Goal: Information Seeking & Learning: Learn about a topic

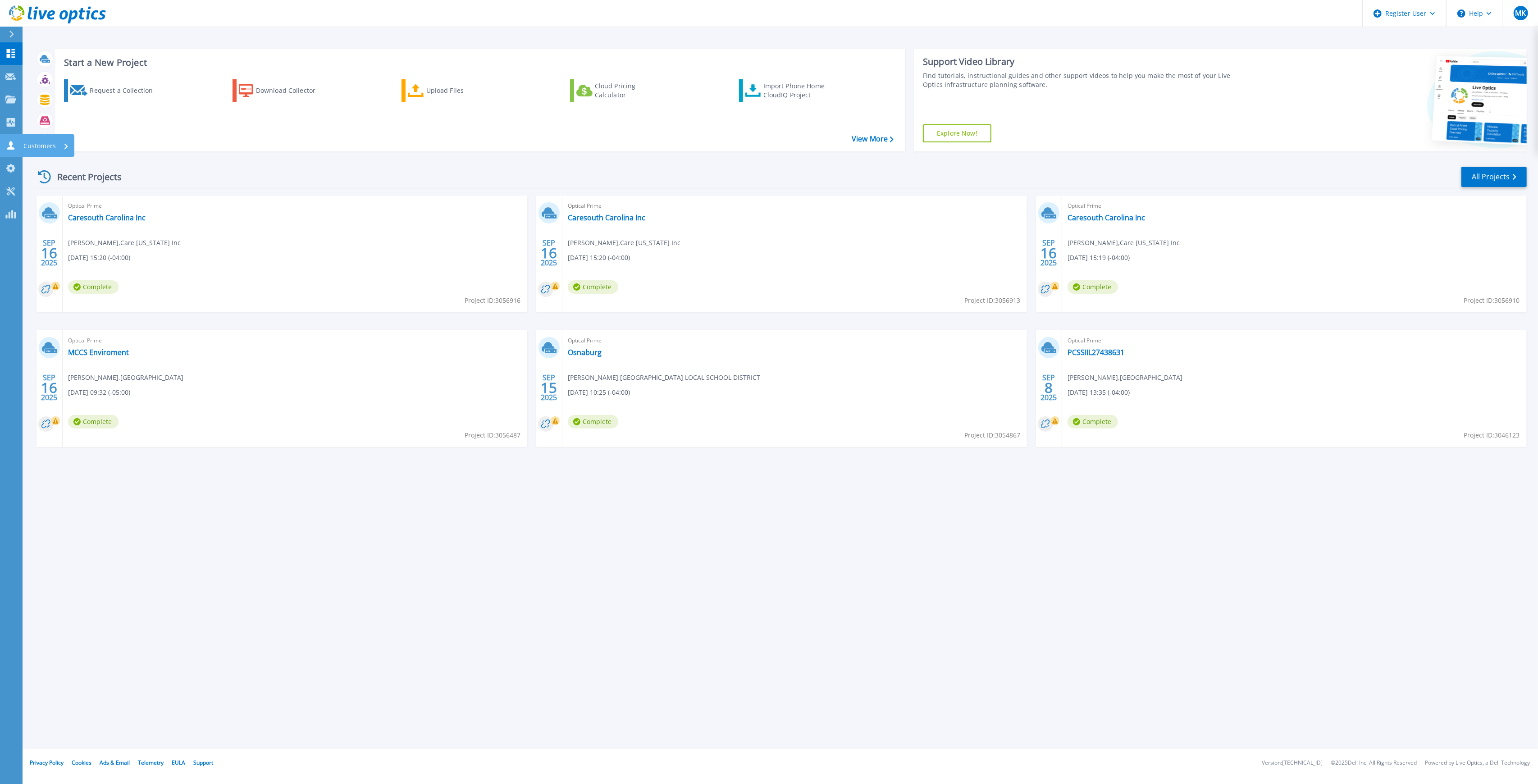
click at [15, 145] on icon at bounding box center [11, 145] width 11 height 9
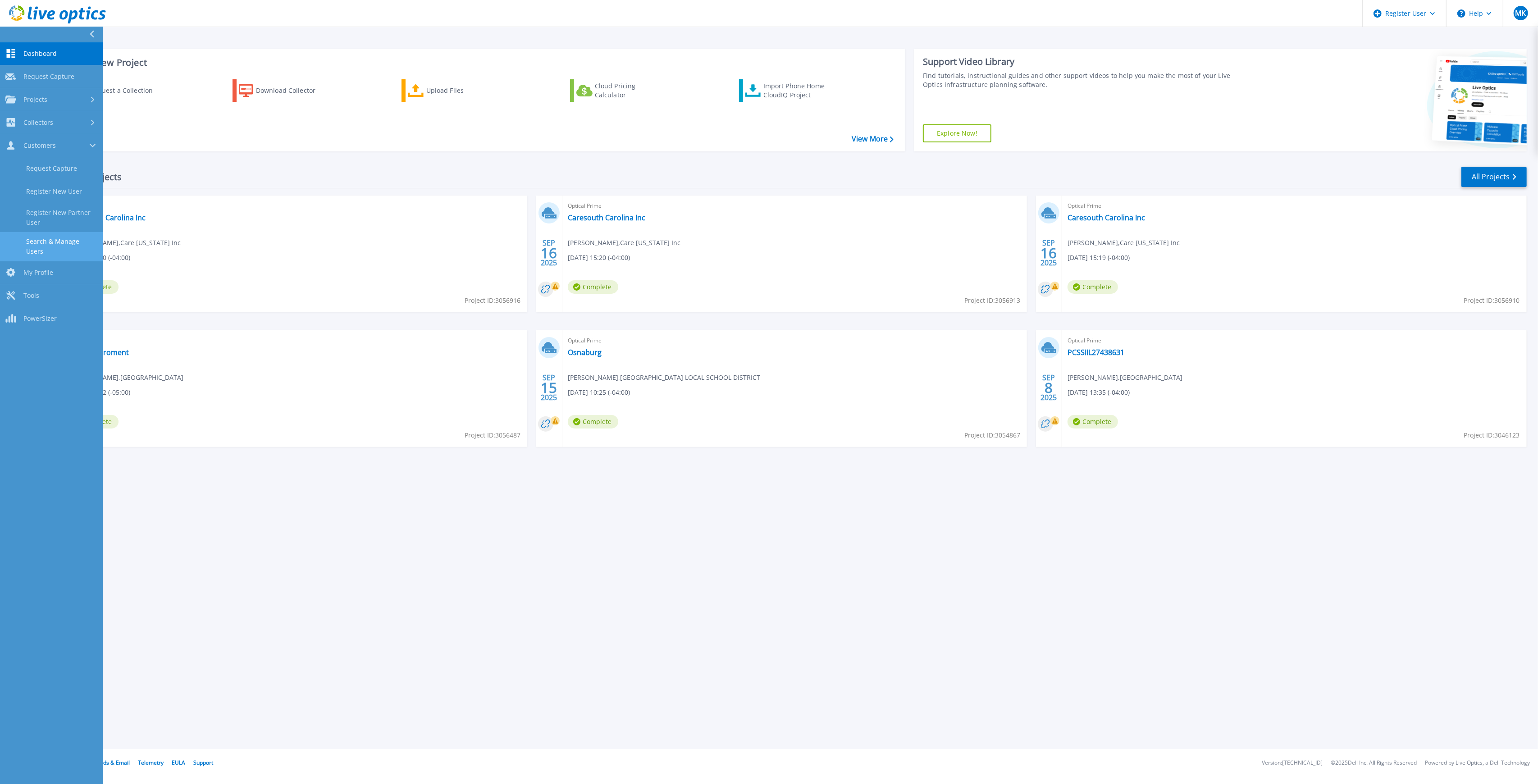
click at [50, 247] on link "Search & Manage Users" at bounding box center [51, 246] width 103 height 29
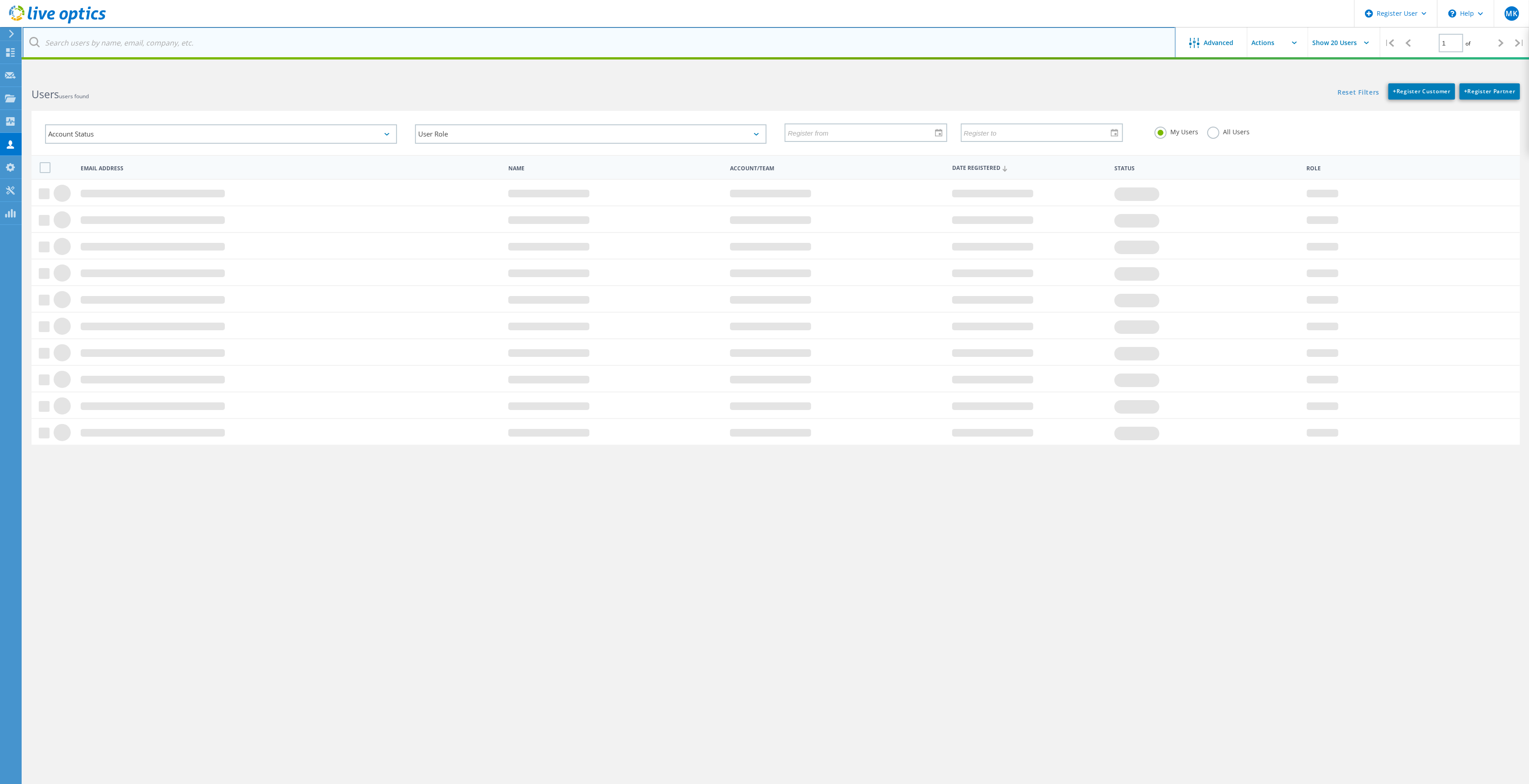
click at [351, 46] on input "text" at bounding box center [599, 43] width 1153 height 32
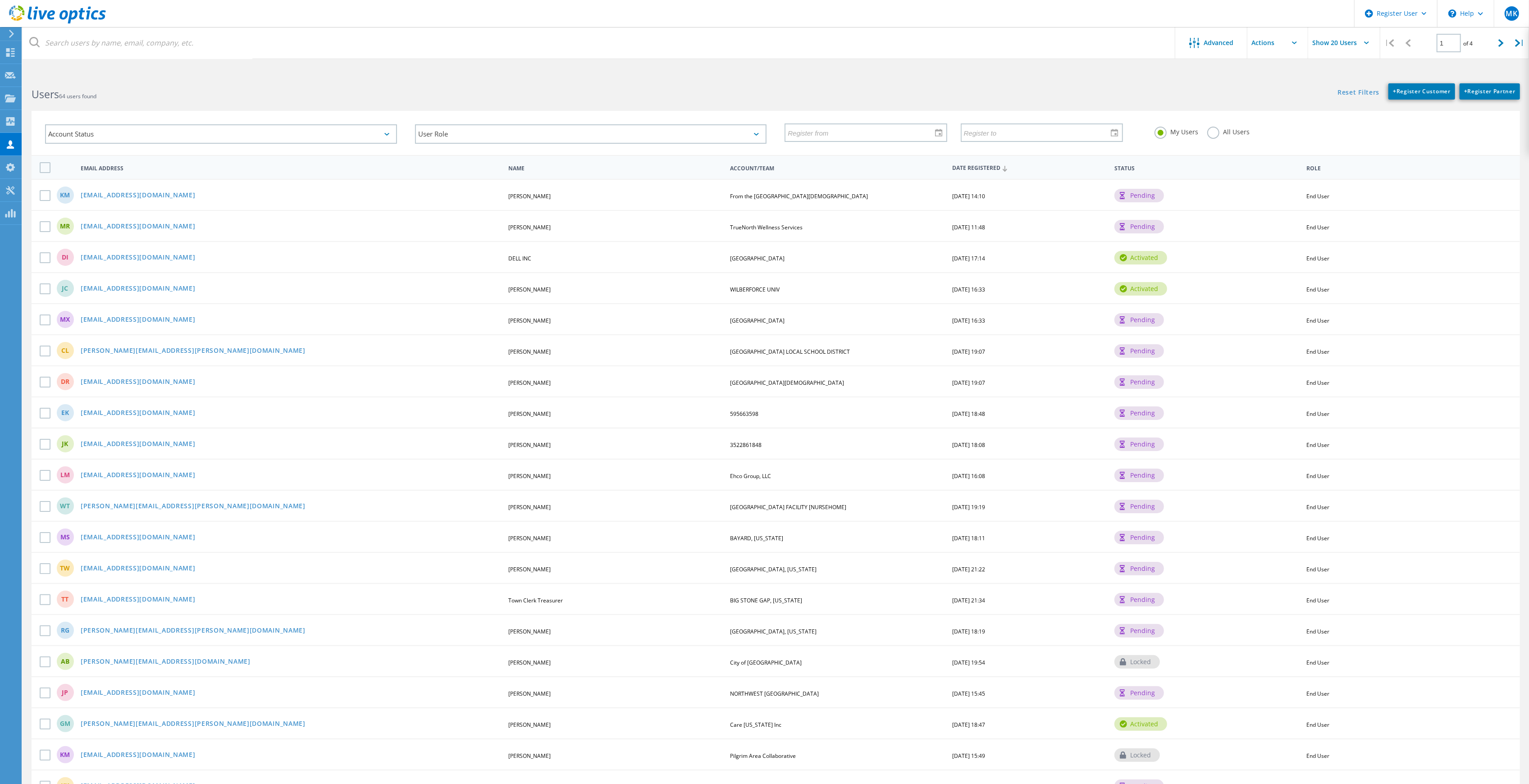
click at [1212, 127] on label "All Users" at bounding box center [1229, 131] width 43 height 9
click at [0, 0] on input "All Users" at bounding box center [0, 0] width 0 height 0
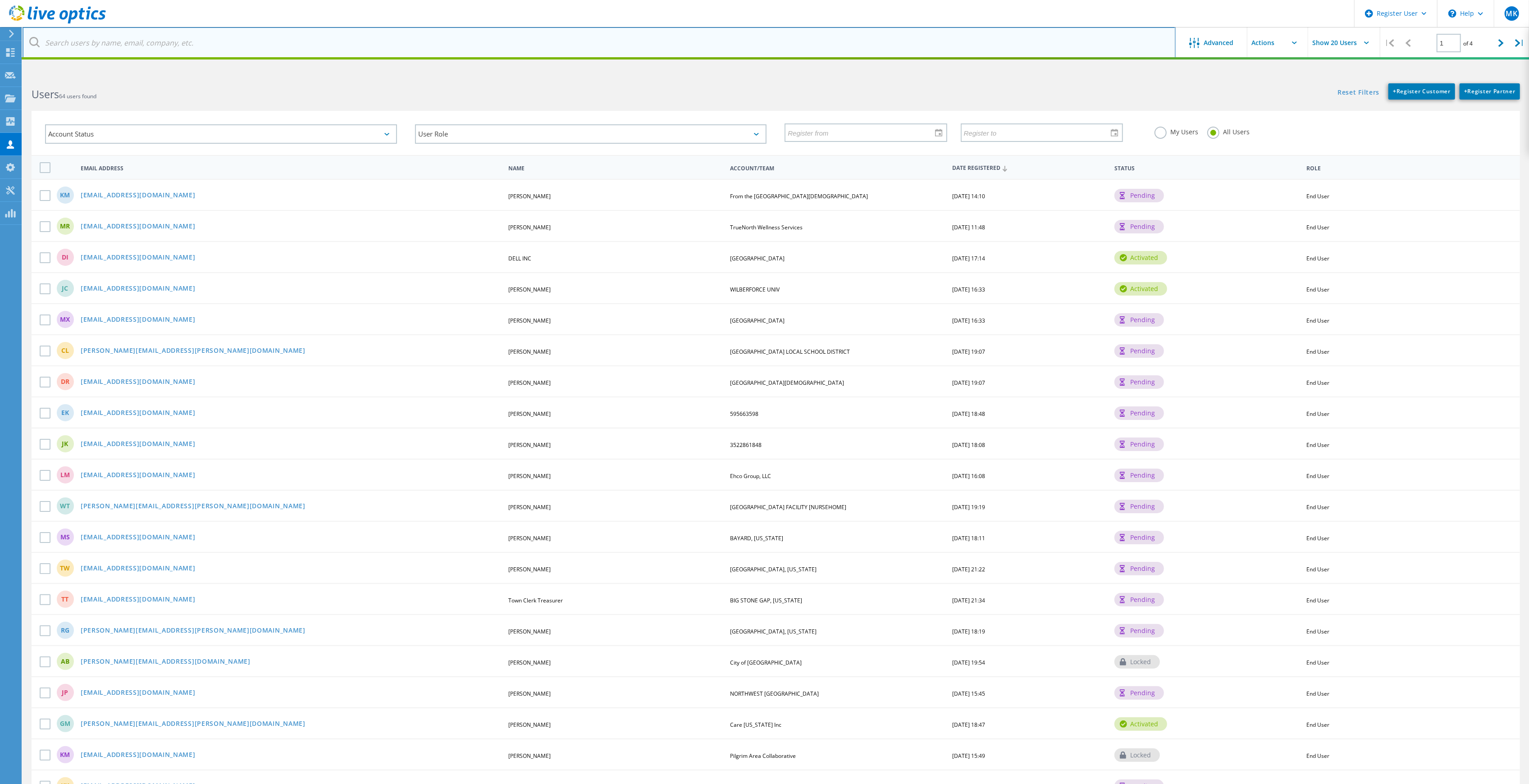
click at [691, 33] on input "text" at bounding box center [599, 43] width 1153 height 32
type input "androscoggin"
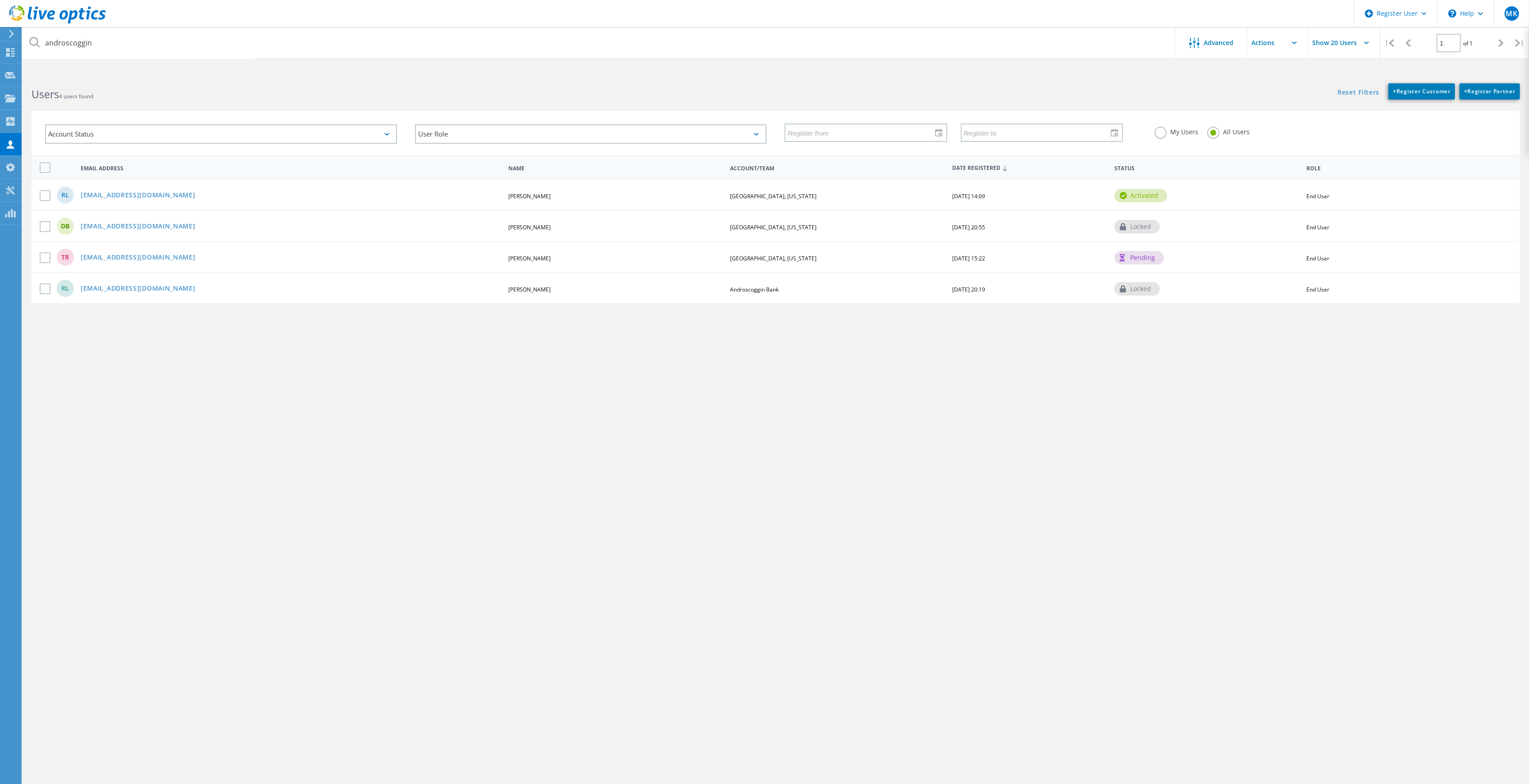
click at [167, 188] on div "RL rlevesque@androscoggincountymaine.gov Robert Levesque ANDROSCOGGIN COUNTY, M…" at bounding box center [776, 194] width 1489 height 31
click at [161, 192] on link "[EMAIL_ADDRESS][DOMAIN_NAME]" at bounding box center [138, 196] width 115 height 8
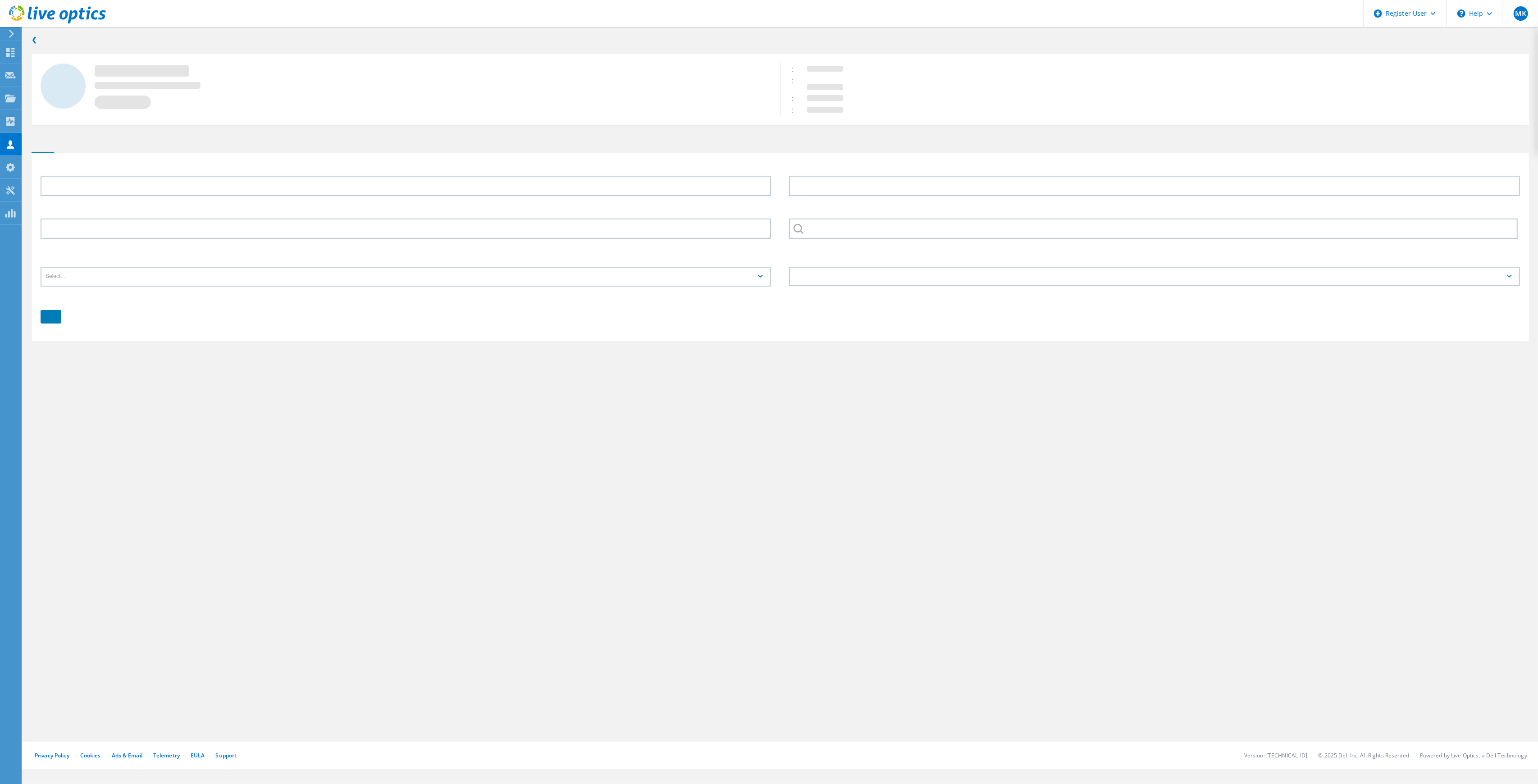
type input "Robert"
type input "Levesque"
type input "[GEOGRAPHIC_DATA], [US_STATE]"
type input "English"
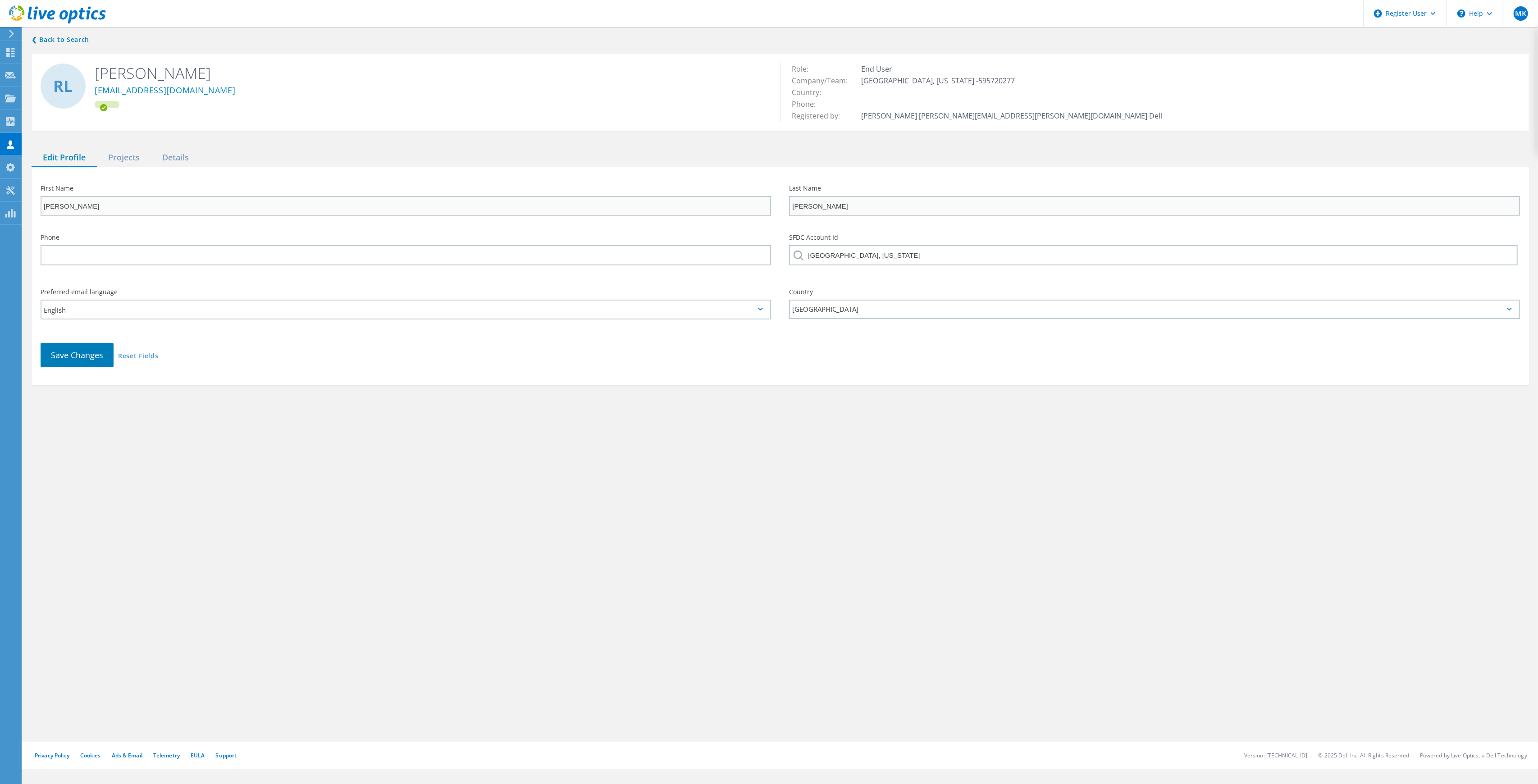
click at [162, 148] on div "❮ Back to Search RL Robert Levesque rlevesque@androscoggincountymaine.gov Role:…" at bounding box center [780, 210] width 1516 height 369
click at [165, 150] on div "Details" at bounding box center [175, 158] width 49 height 18
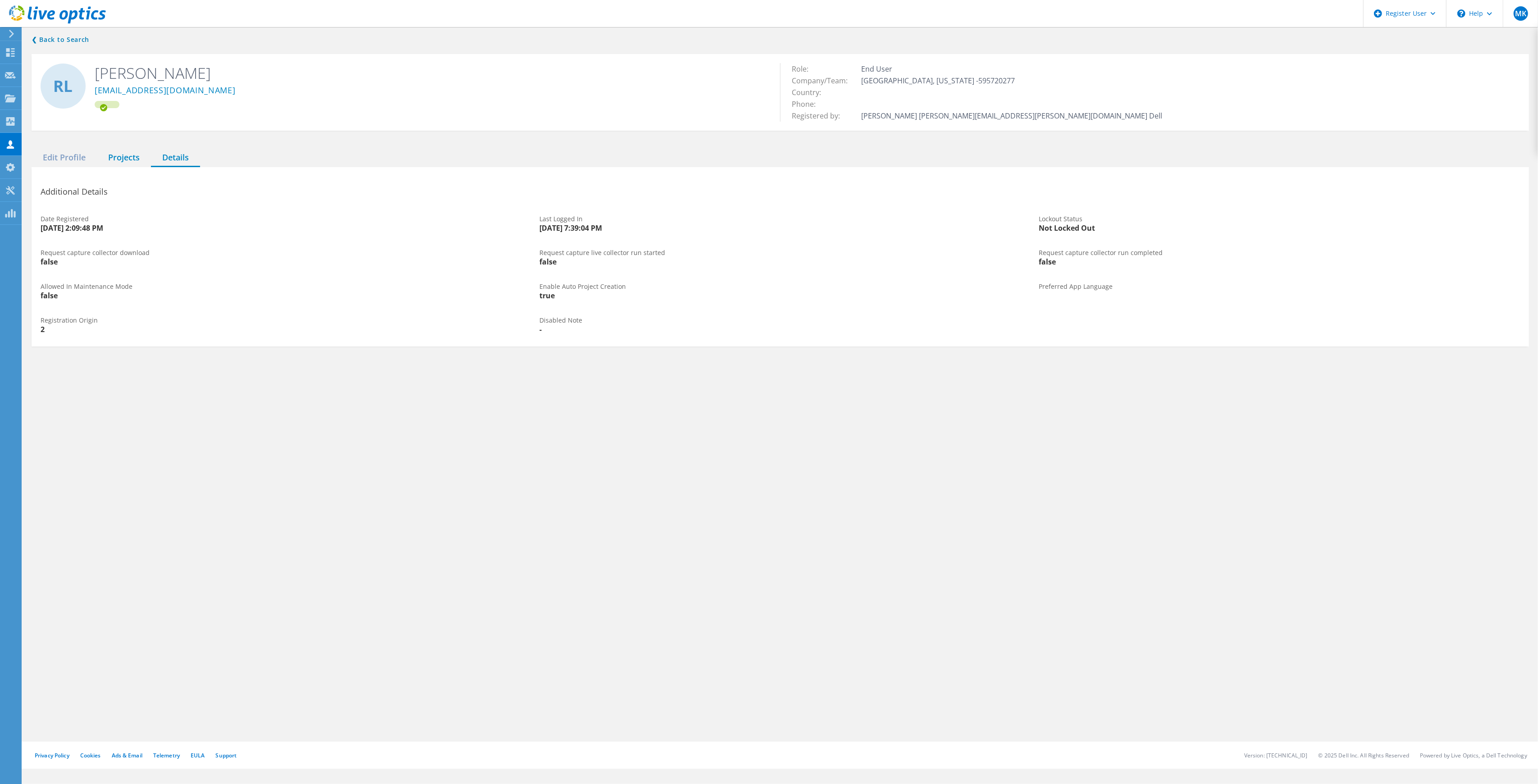
click at [133, 154] on div "Projects" at bounding box center [123, 158] width 54 height 18
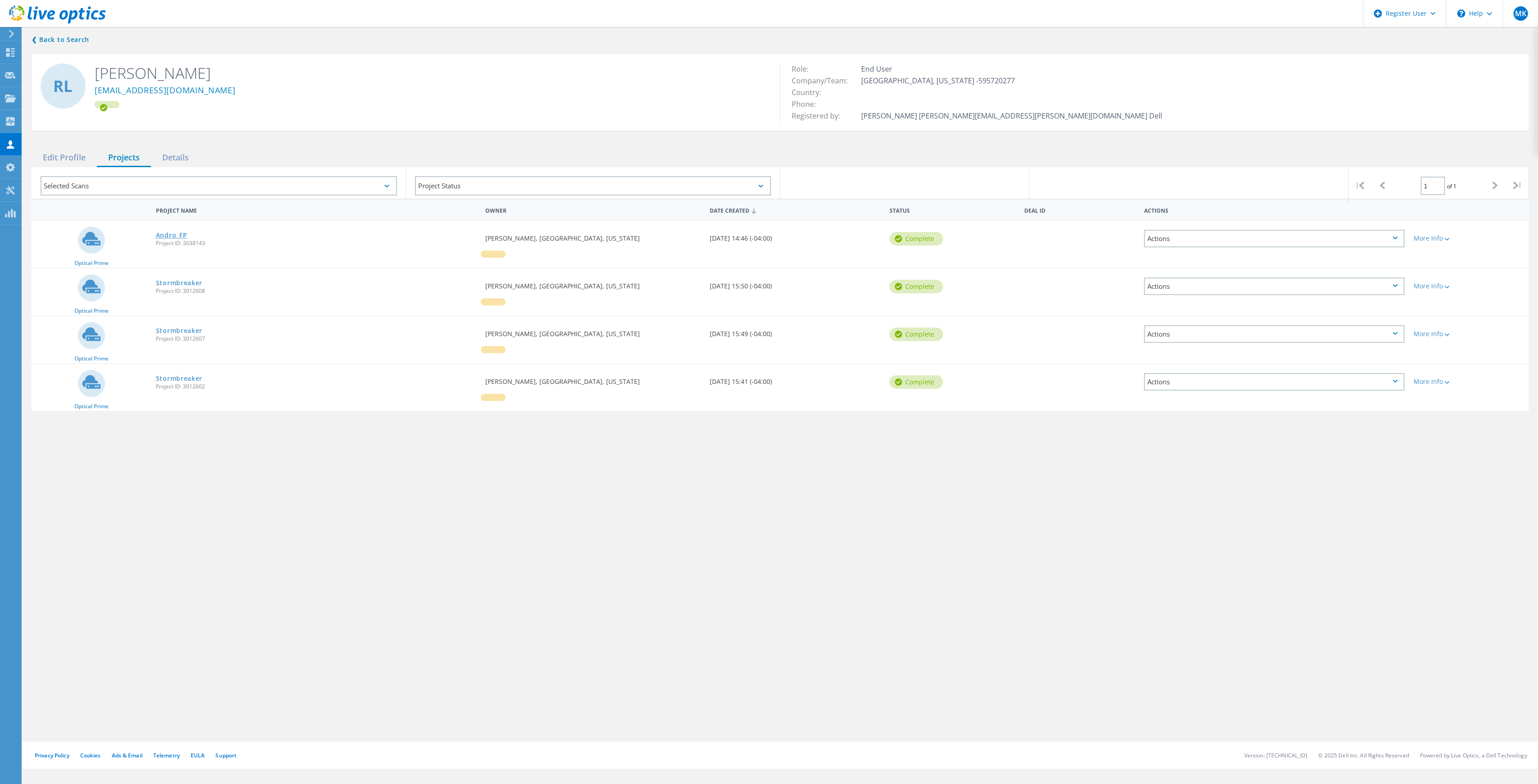
click at [174, 233] on link "Andro_FP" at bounding box center [171, 235] width 32 height 6
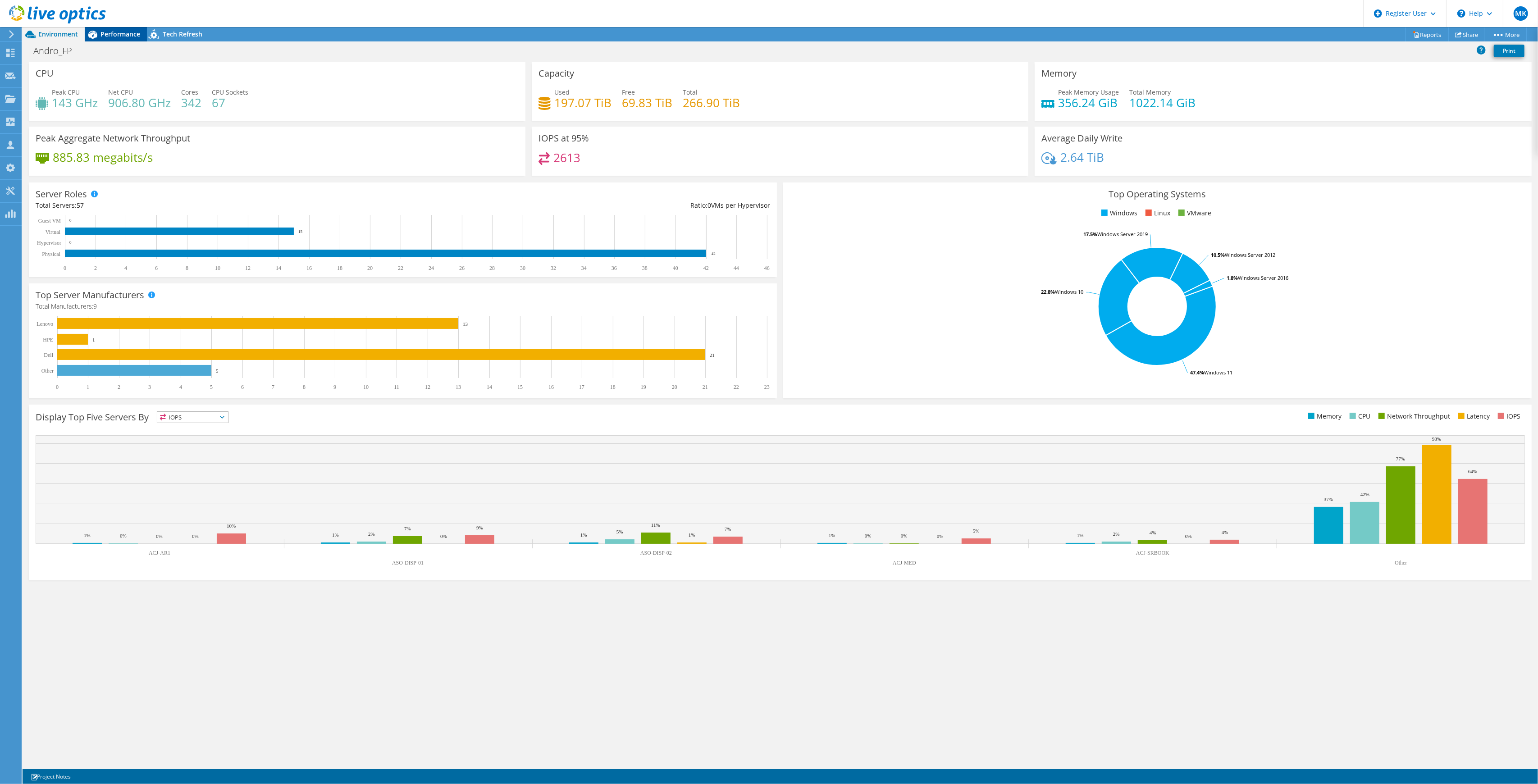
click at [125, 35] on span "Performance" at bounding box center [120, 34] width 40 height 9
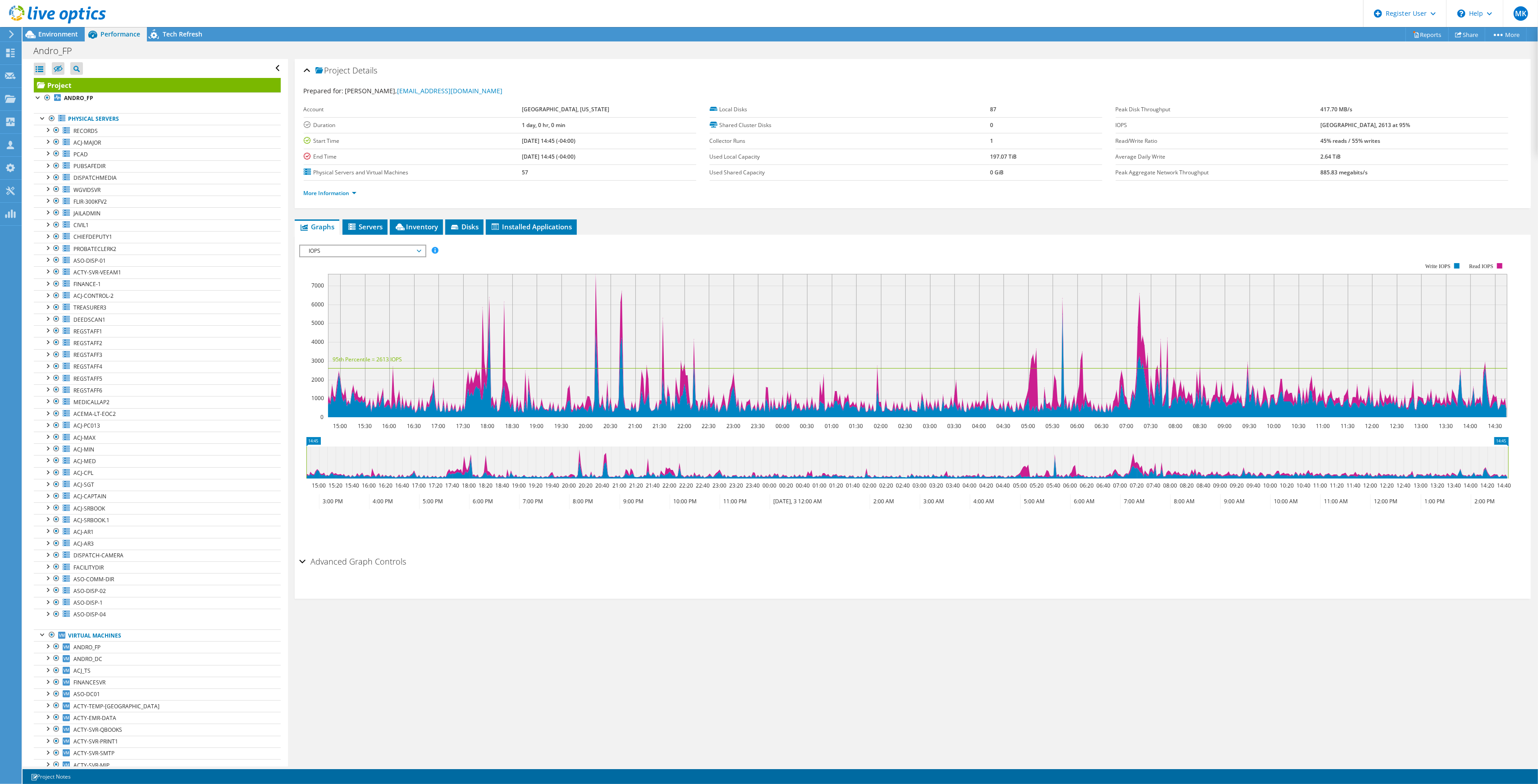
click at [345, 199] on div "More Information" at bounding box center [913, 193] width 1218 height 26
click at [342, 195] on link "More Information" at bounding box center [330, 193] width 53 height 8
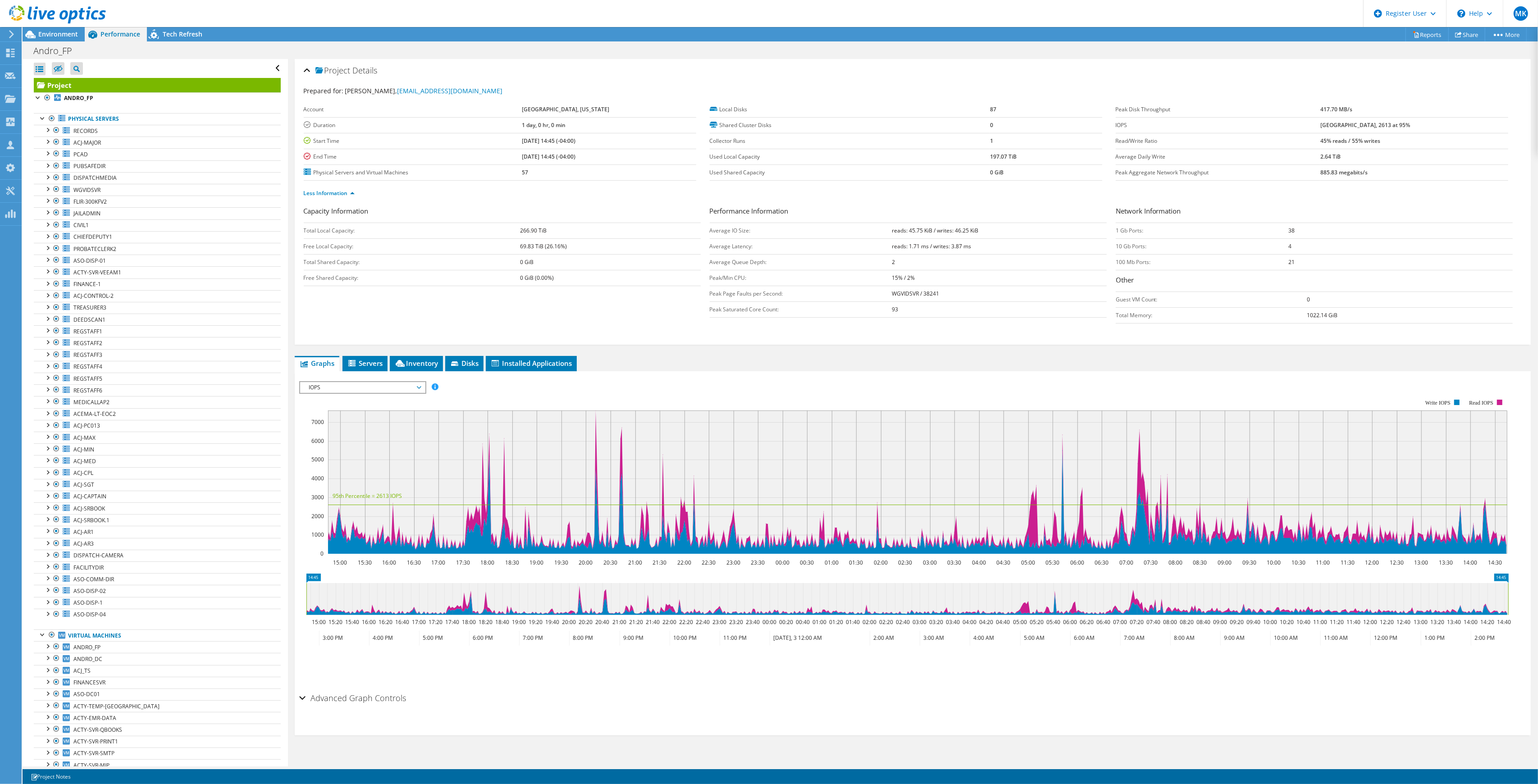
click at [1288, 228] on b "38" at bounding box center [1291, 230] width 6 height 8
click at [1303, 230] on td "38" at bounding box center [1400, 230] width 224 height 16
click at [1290, 247] on td "4" at bounding box center [1400, 246] width 224 height 16
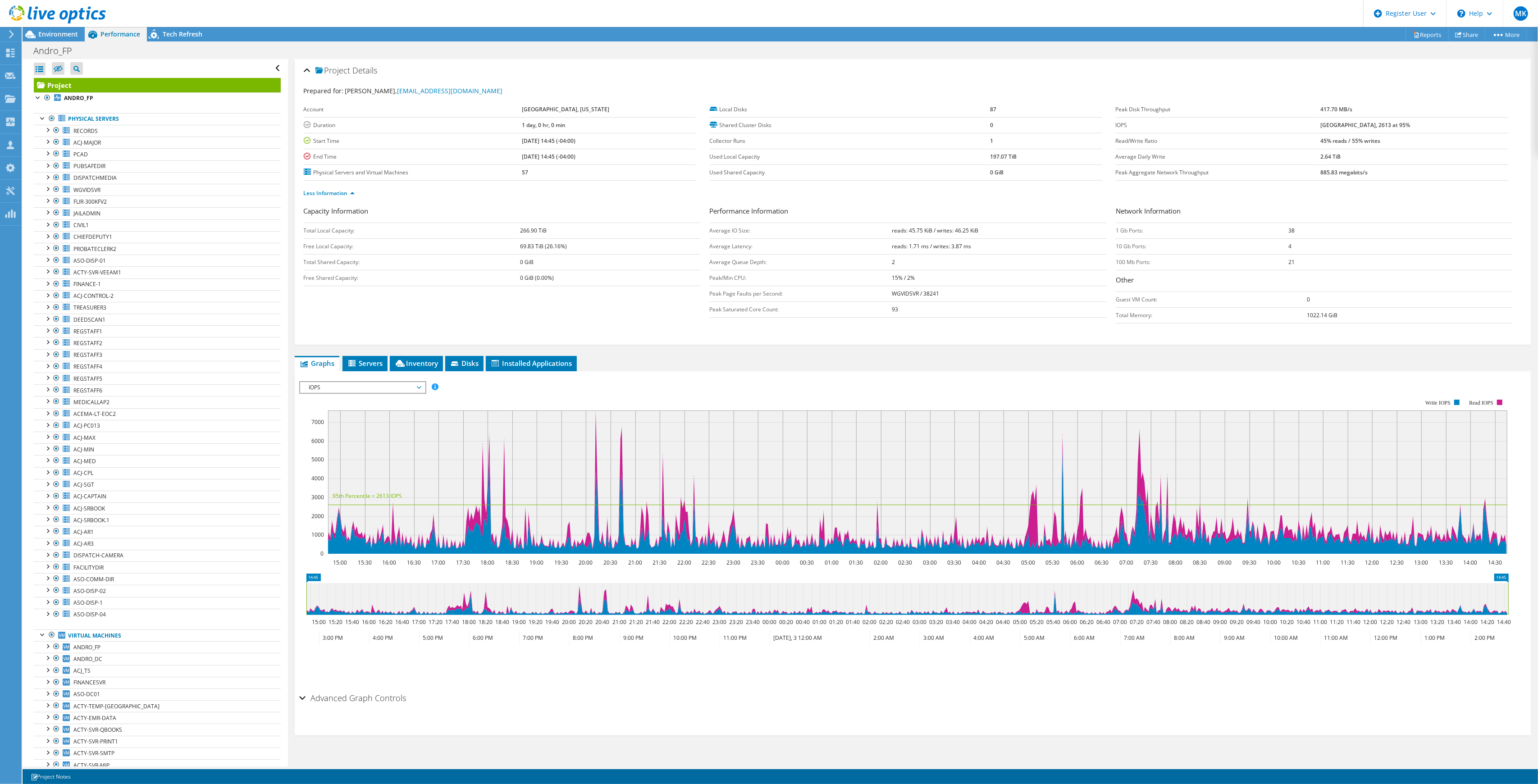
click at [1290, 247] on td "4" at bounding box center [1400, 246] width 224 height 16
click at [1292, 262] on td "21" at bounding box center [1400, 262] width 224 height 16
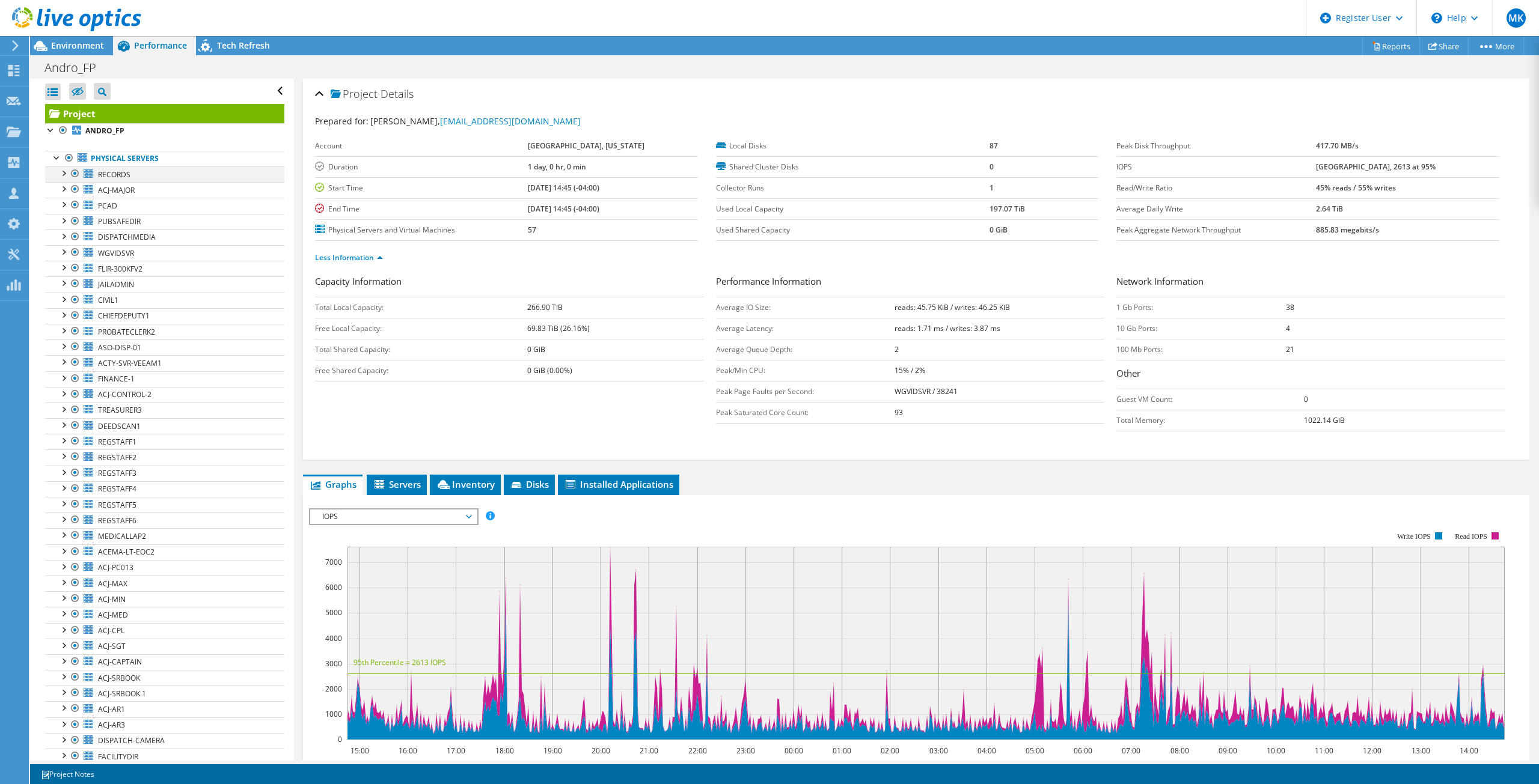
click at [66, 172] on div at bounding box center [62, 172] width 12 height 12
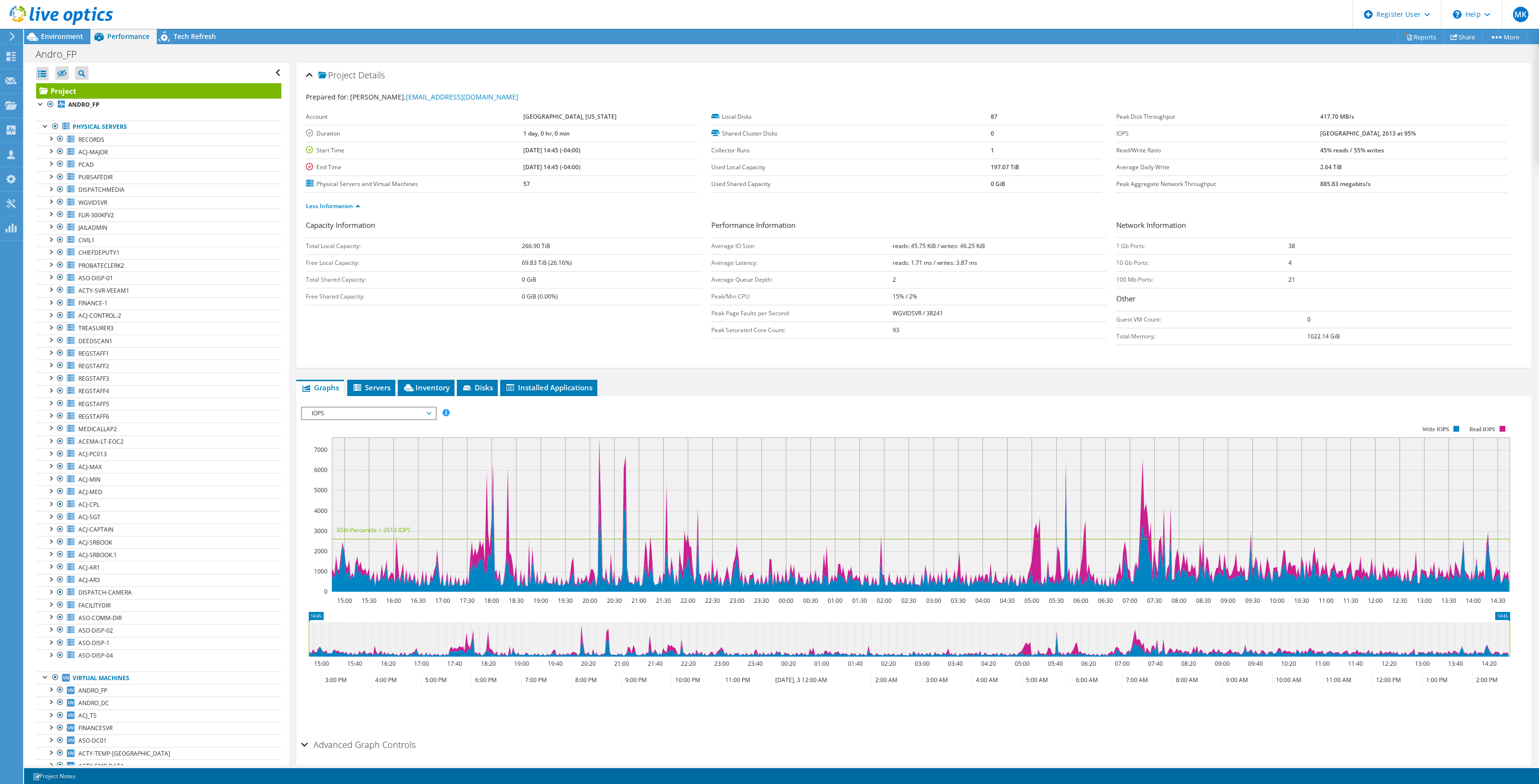
drag, startPoint x: 1203, startPoint y: 0, endPoint x: 592, endPoint y: 58, distance: 613.7
click at [592, 58] on div "Andro_FP Print" at bounding box center [781, 54] width 1515 height 18
